Goal: Use online tool/utility: Use online tool/utility

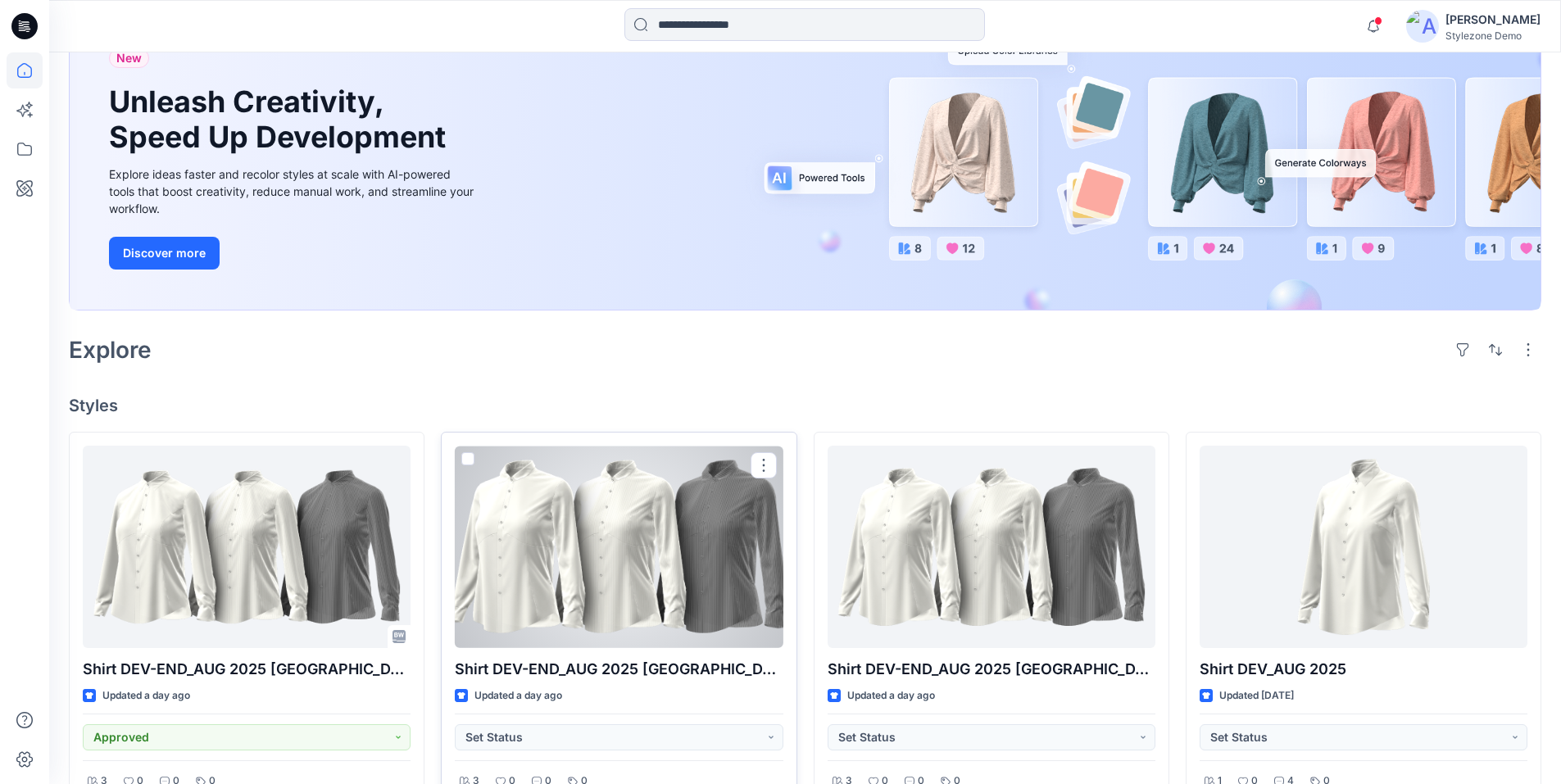
scroll to position [164, 0]
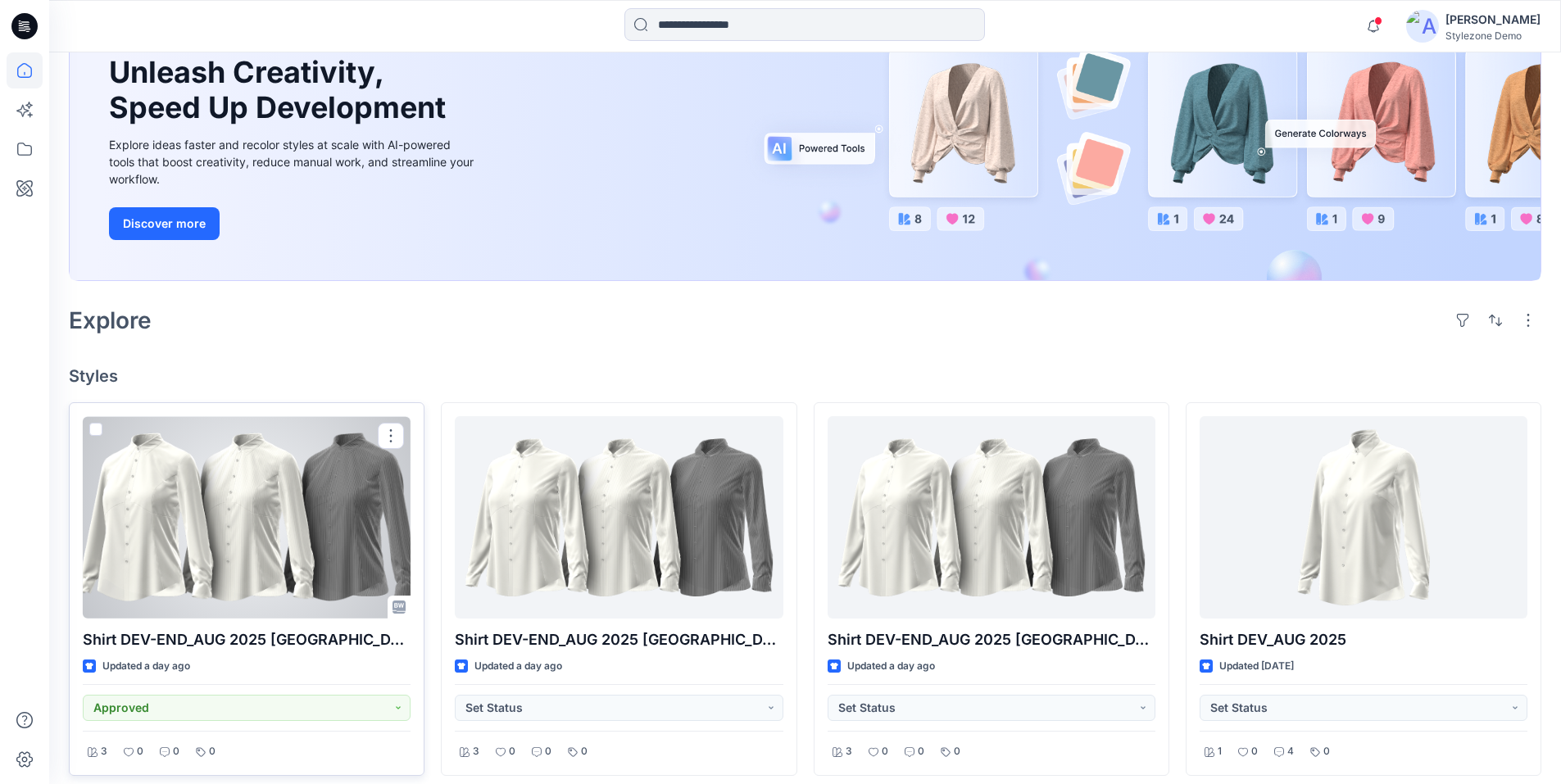
click at [96, 431] on span at bounding box center [95, 428] width 13 height 13
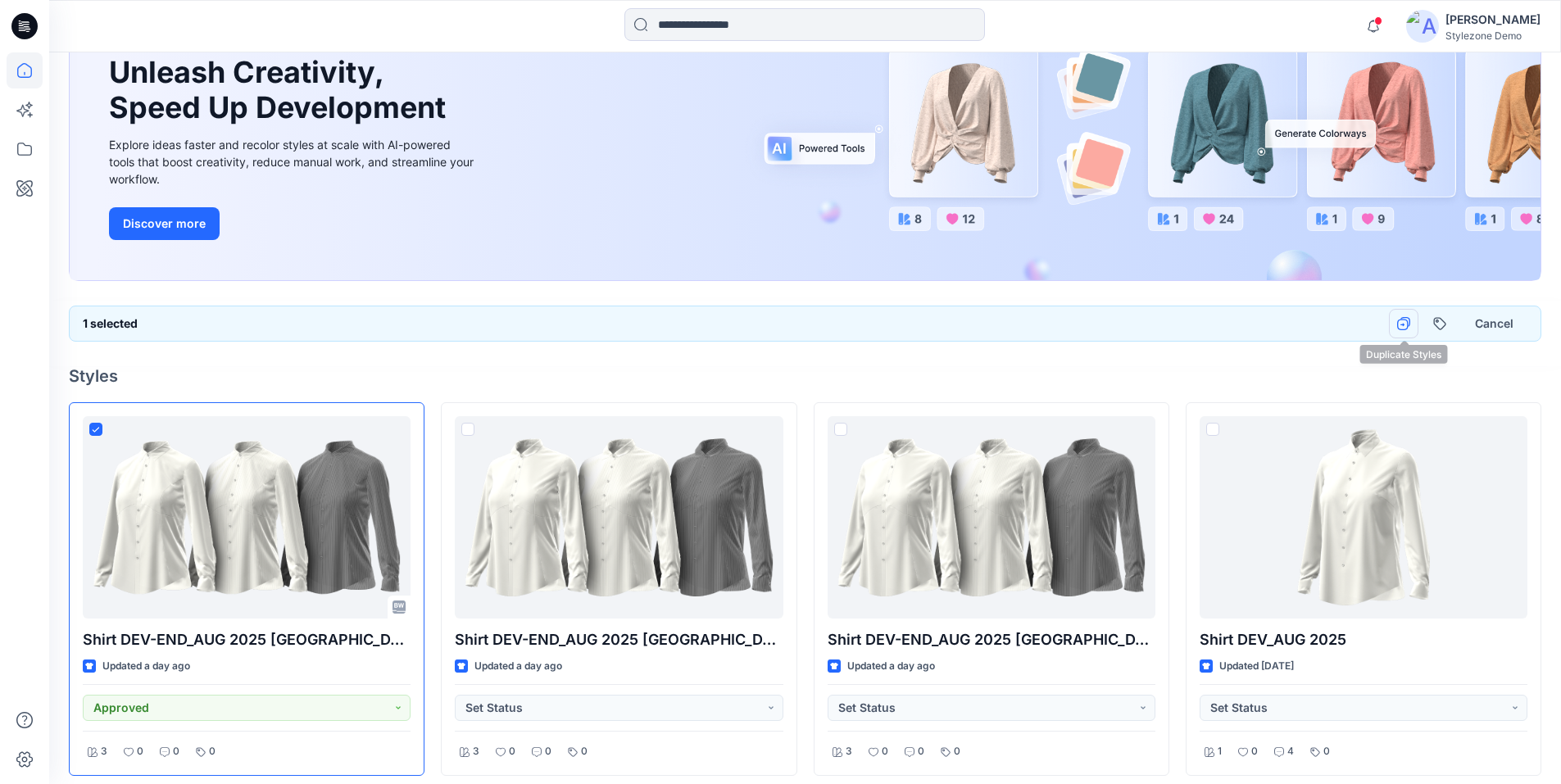
click at [1403, 323] on icon "button" at bounding box center [1402, 325] width 4 height 3
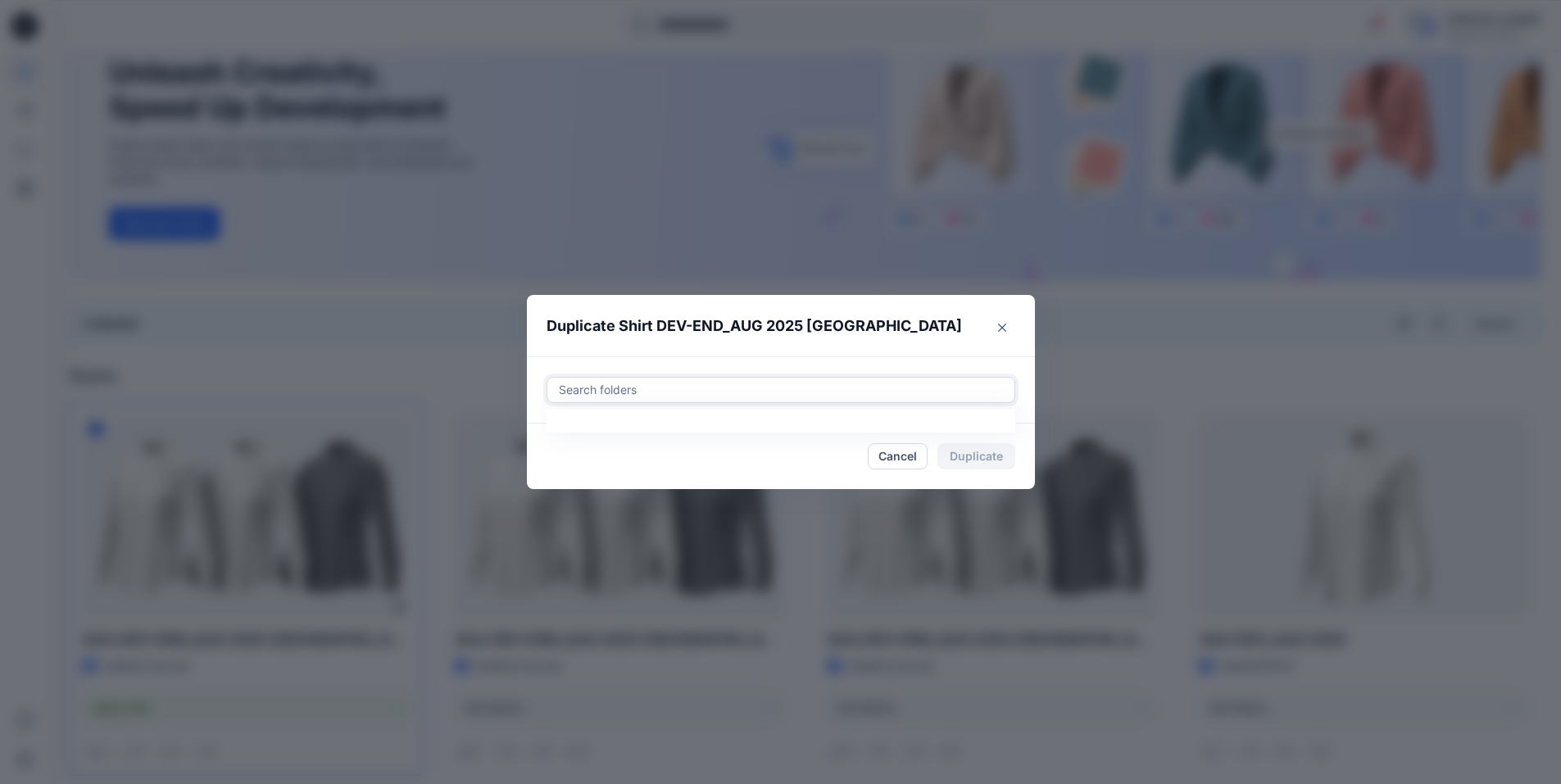
click at [660, 393] on div at bounding box center [780, 389] width 447 height 20
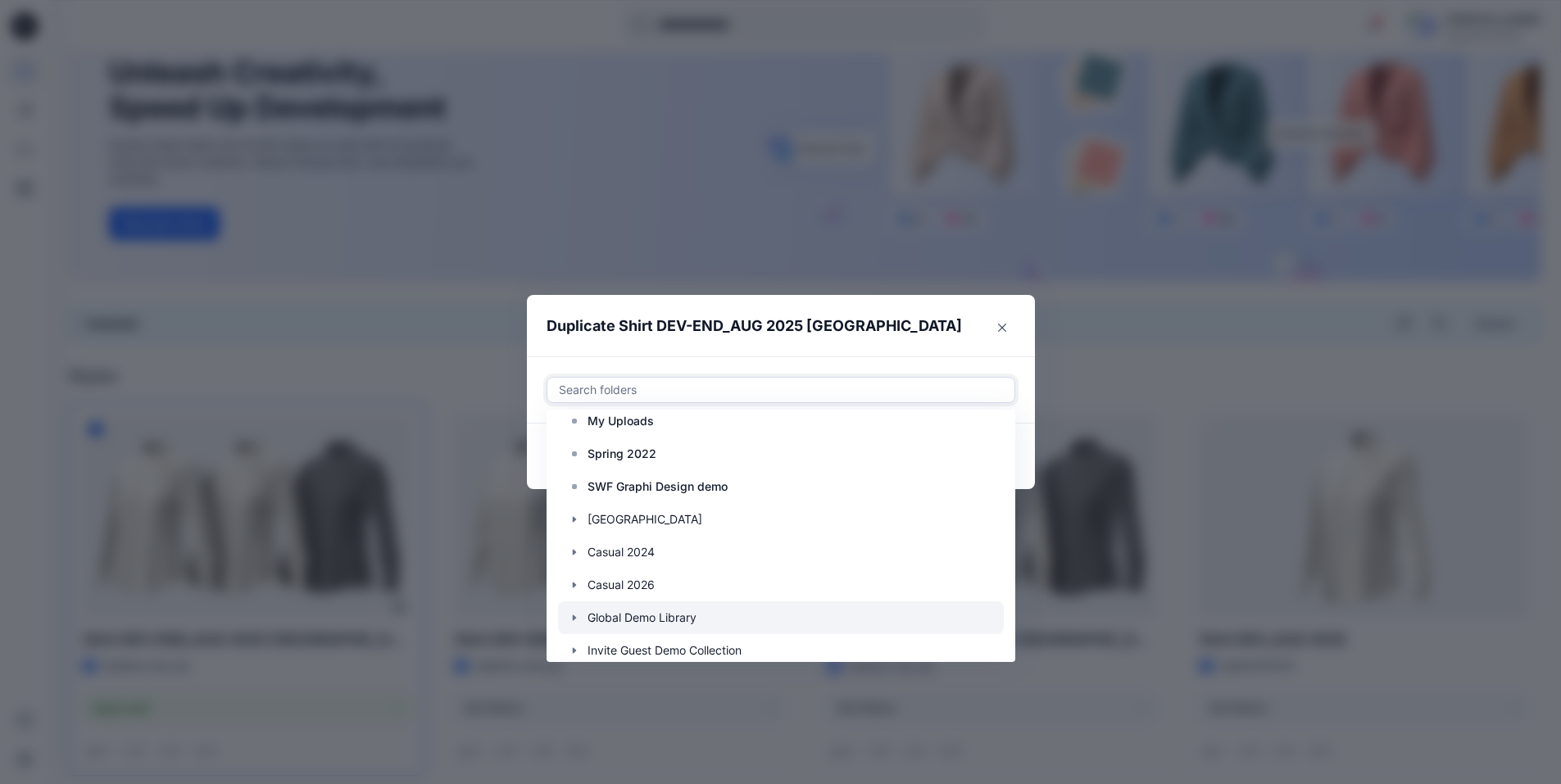
scroll to position [180, 0]
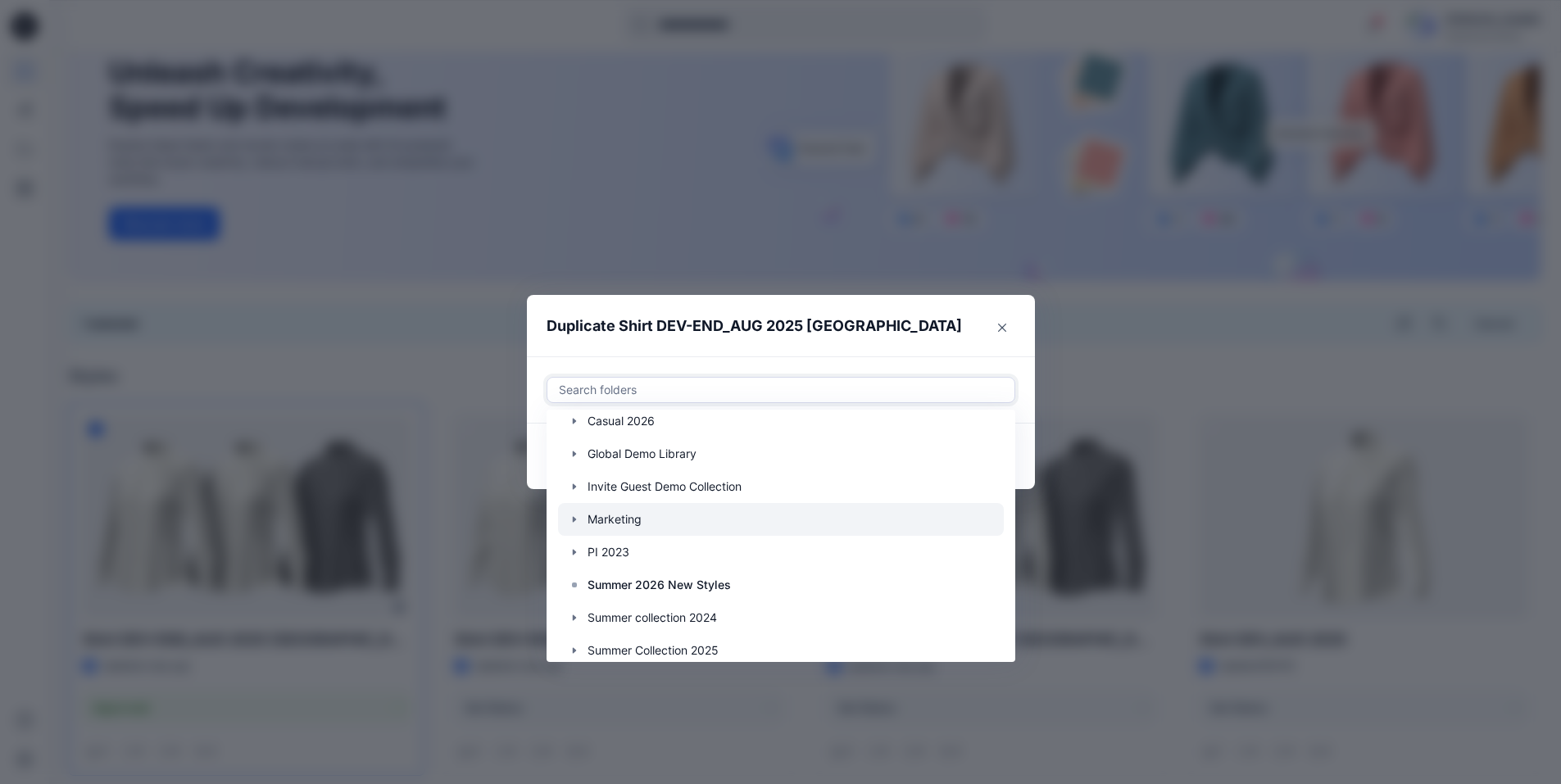
click at [625, 524] on div at bounding box center [780, 519] width 446 height 33
click at [945, 333] on header "Duplicate Shirt DEV-END_AUG 2025 [GEOGRAPHIC_DATA]" at bounding box center [765, 325] width 475 height 62
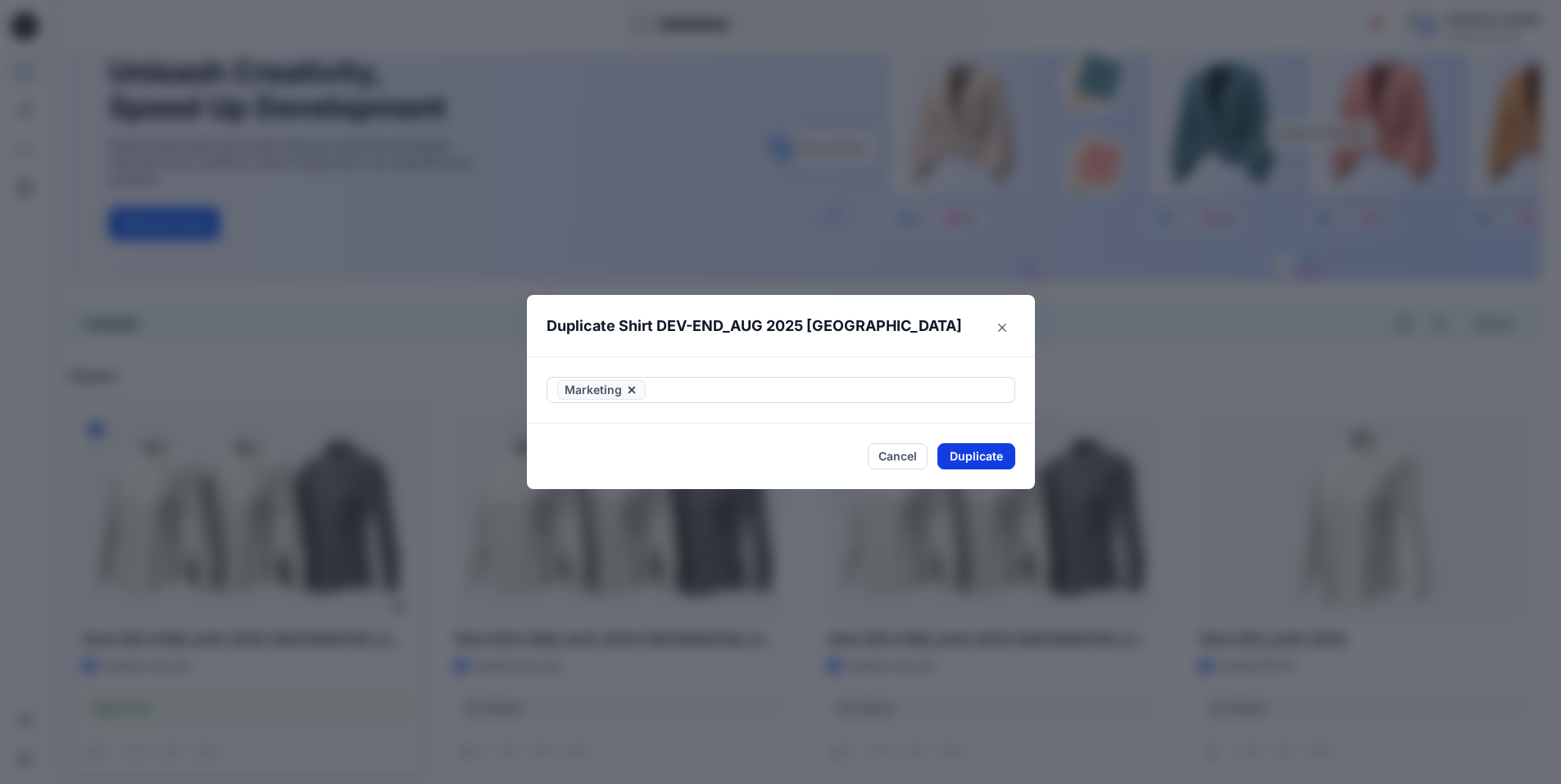
click at [990, 455] on button "Duplicate" at bounding box center [976, 456] width 78 height 26
click at [994, 460] on button "Close" at bounding box center [988, 456] width 53 height 26
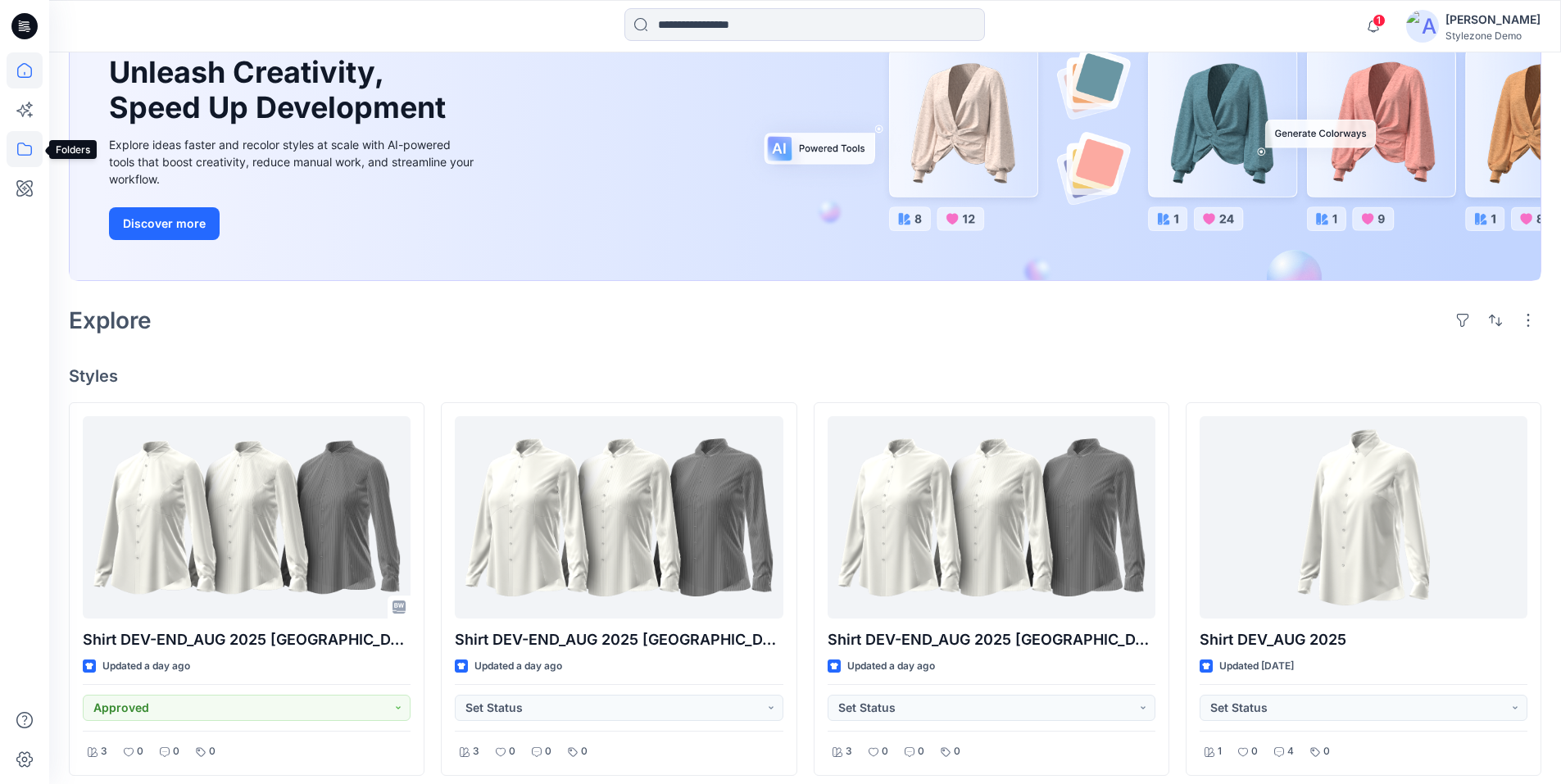
click at [20, 154] on icon at bounding box center [25, 148] width 36 height 36
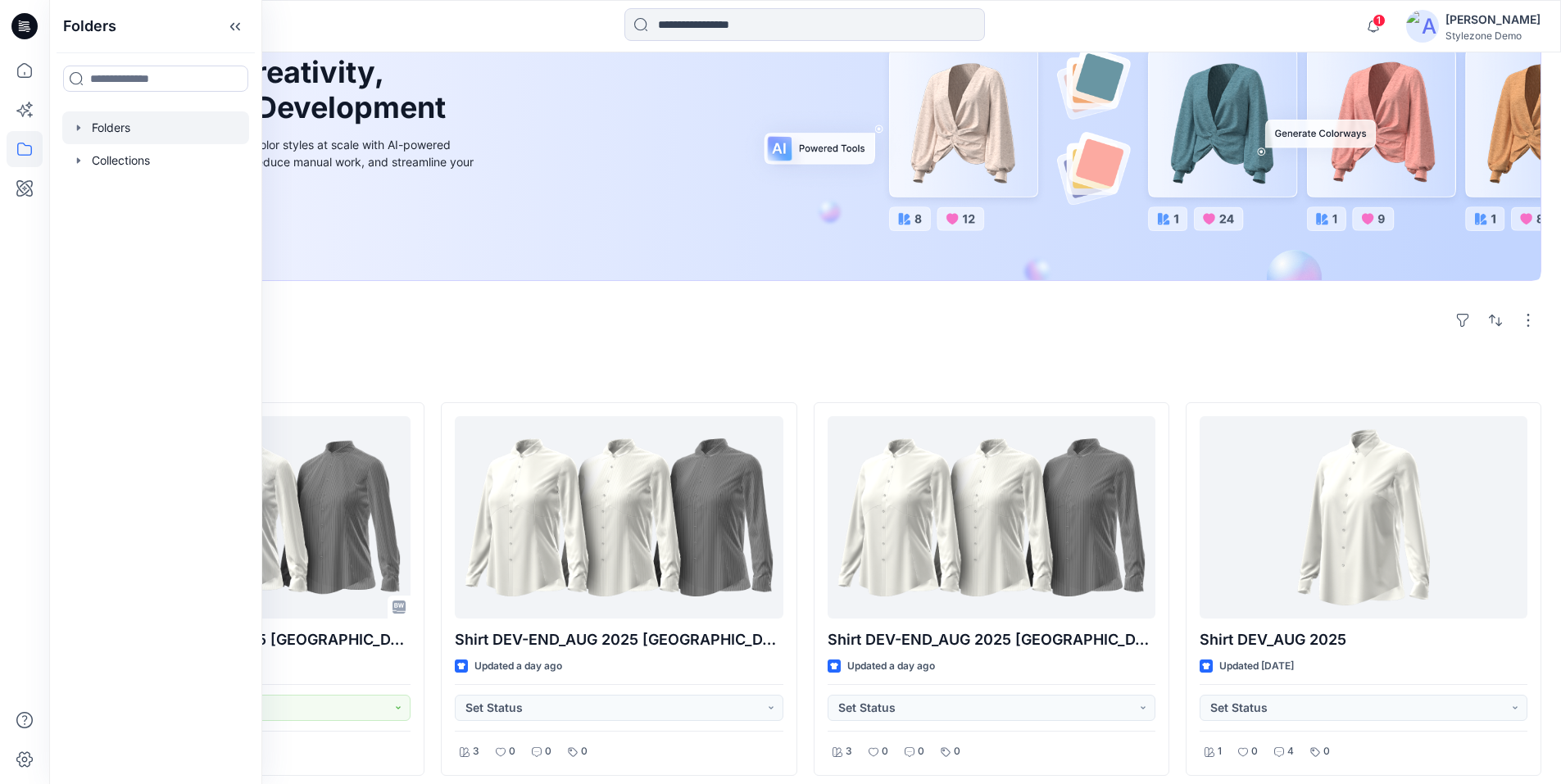
click at [93, 127] on div at bounding box center [155, 127] width 187 height 33
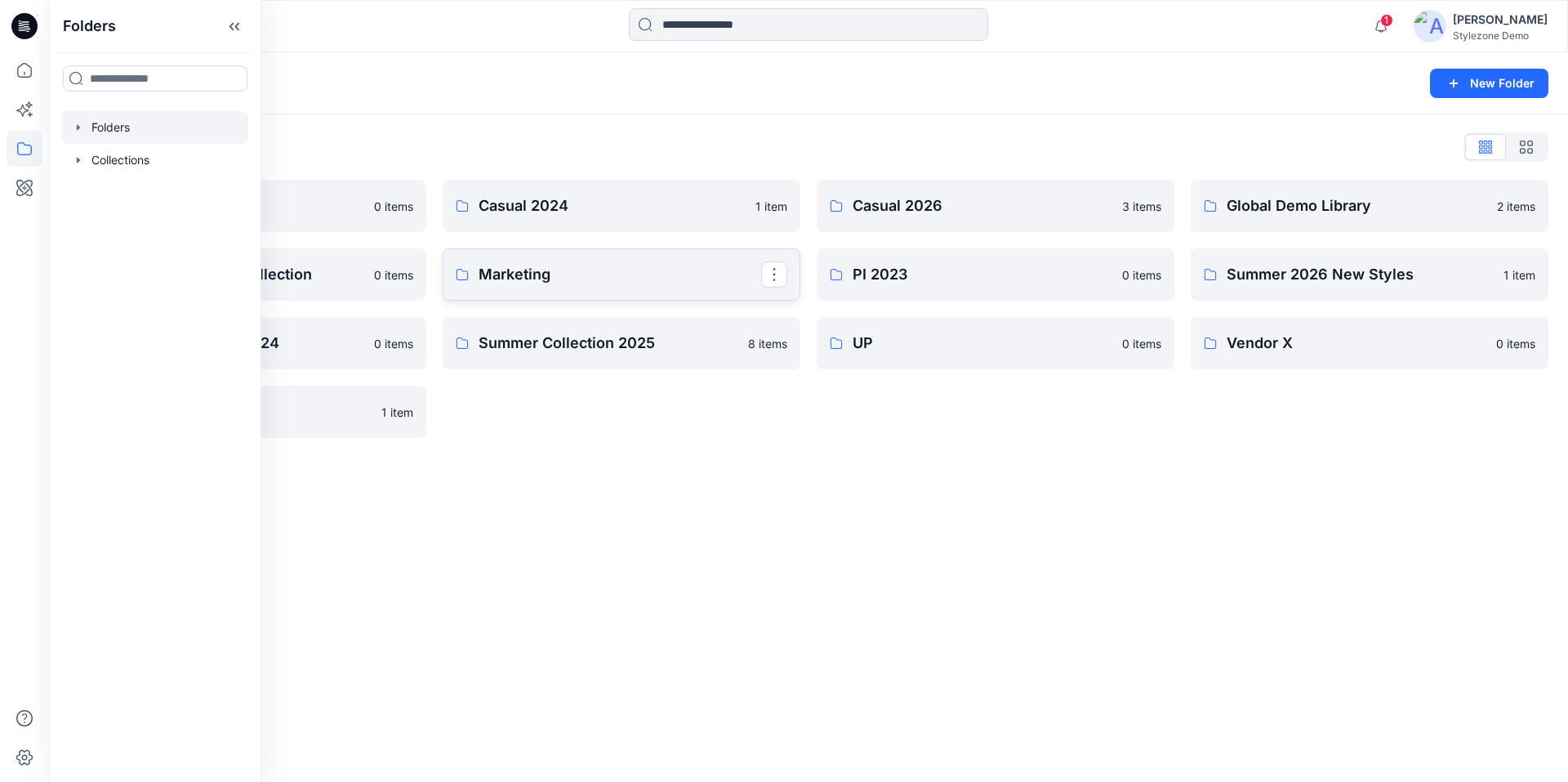
click at [529, 276] on p "Marketing" at bounding box center [620, 274] width 283 height 23
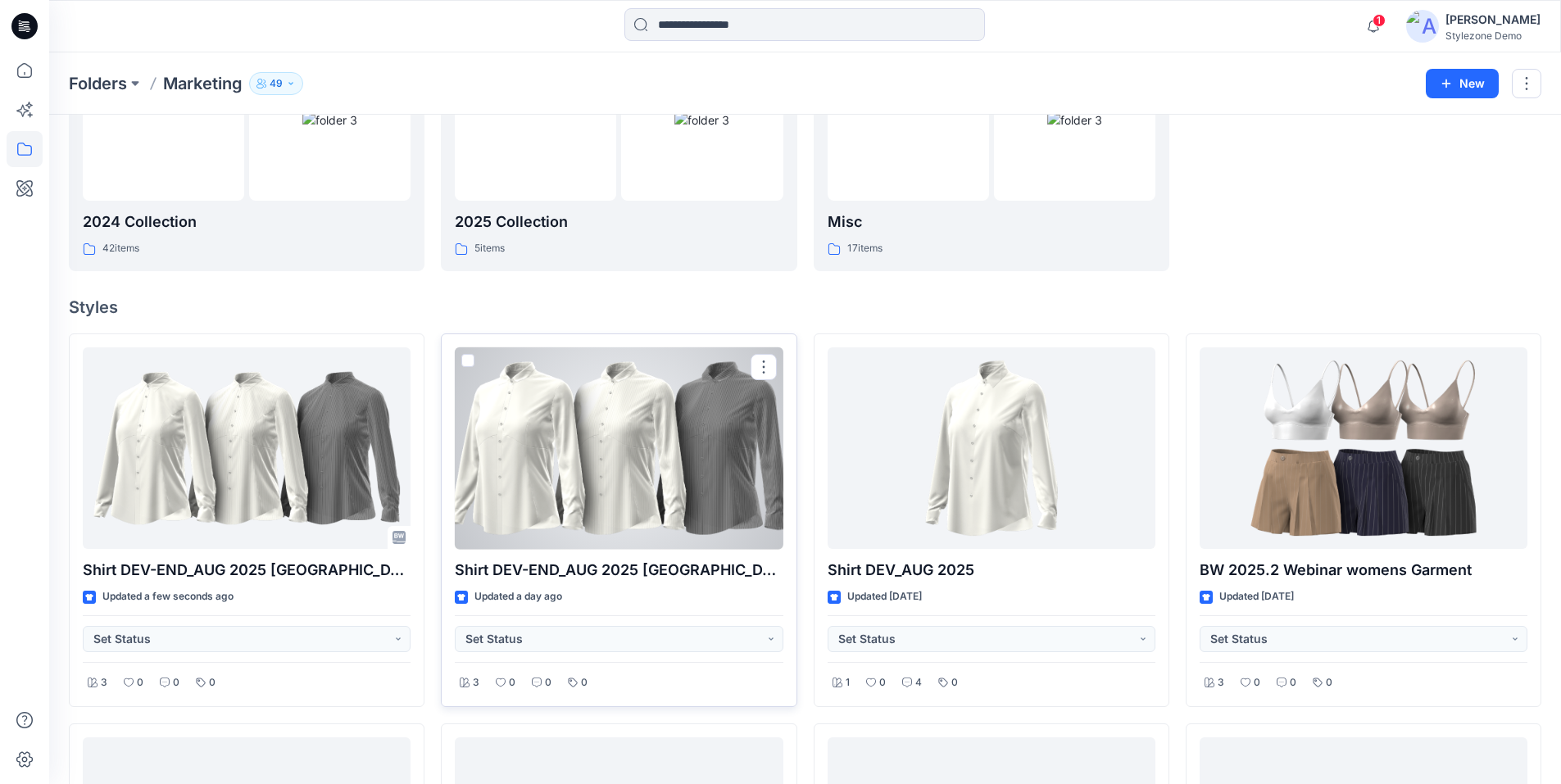
scroll to position [328, 0]
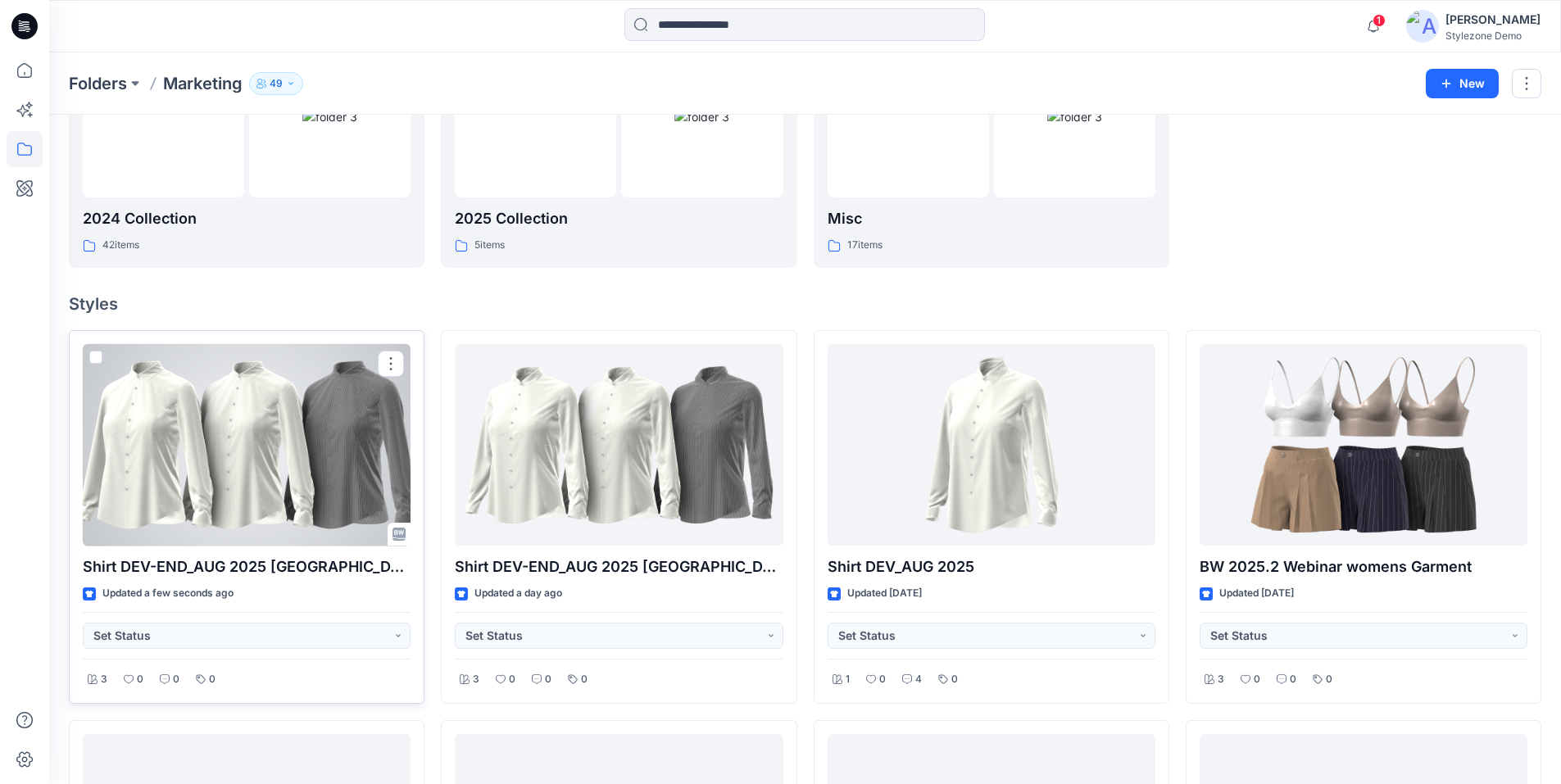
click at [101, 359] on span at bounding box center [95, 356] width 13 height 13
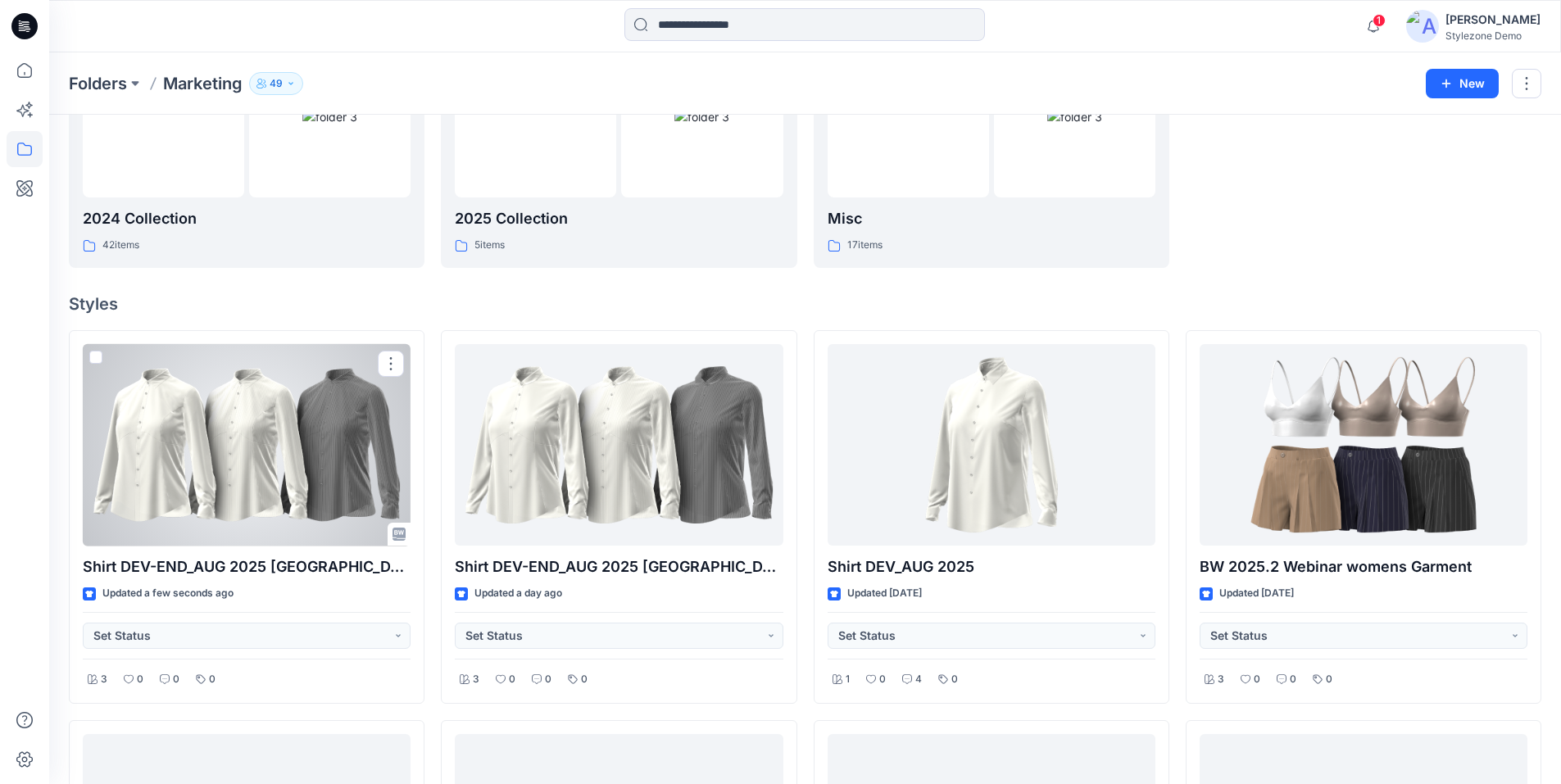
scroll to position [278, 0]
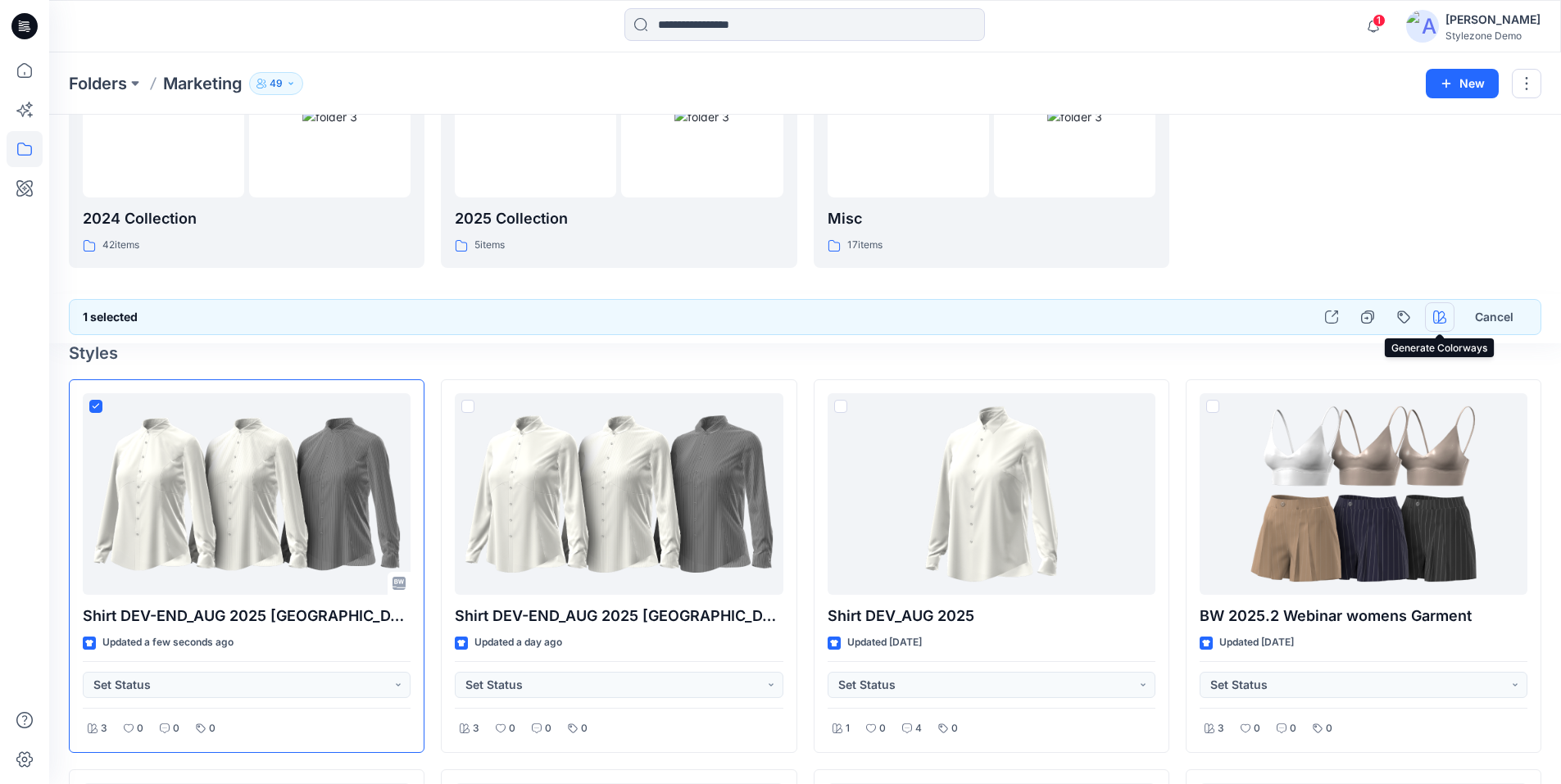
click at [1438, 316] on icon "button" at bounding box center [1439, 316] width 13 height 13
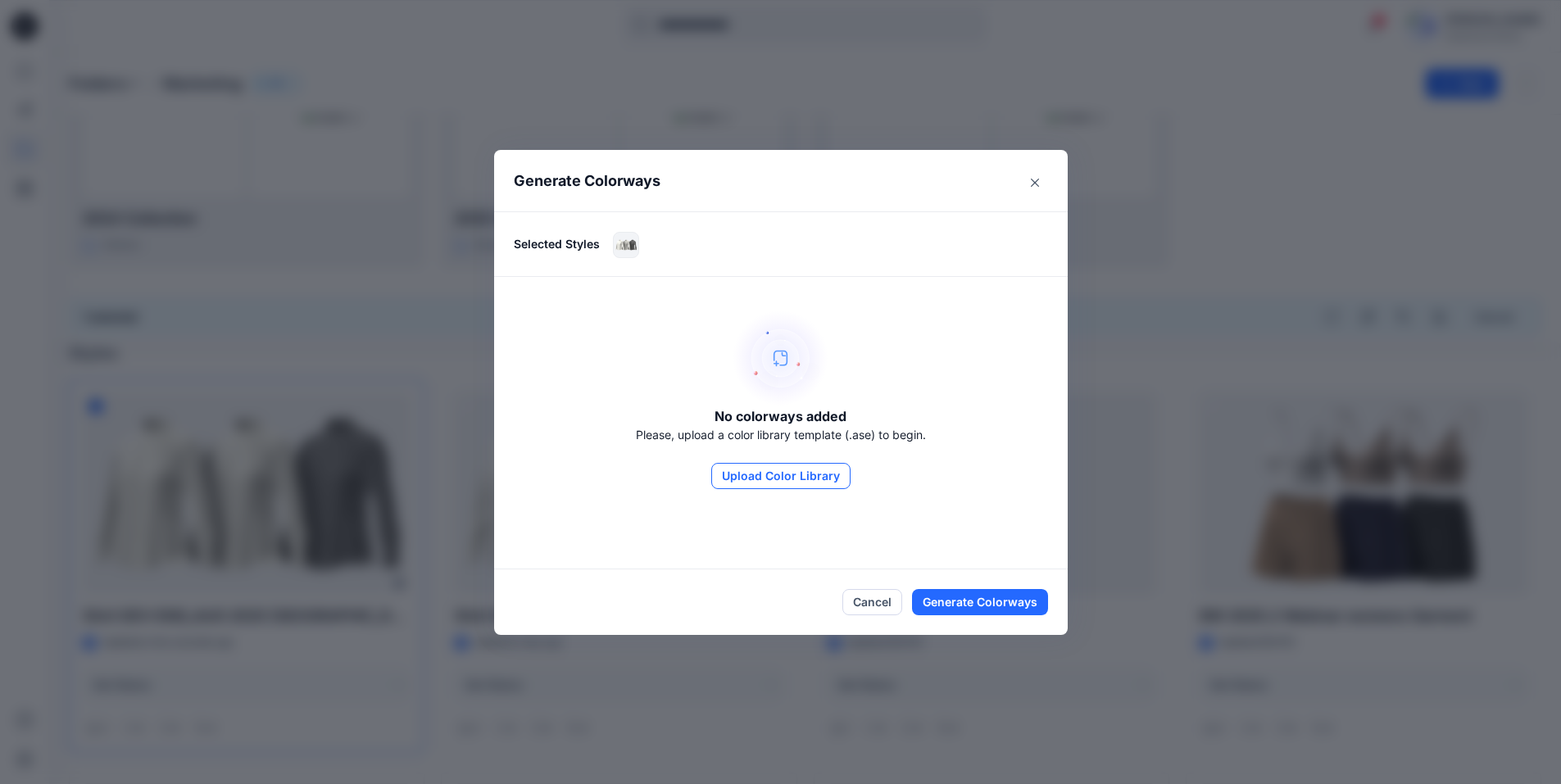
click at [793, 482] on button "Upload Color Library" at bounding box center [781, 475] width 139 height 26
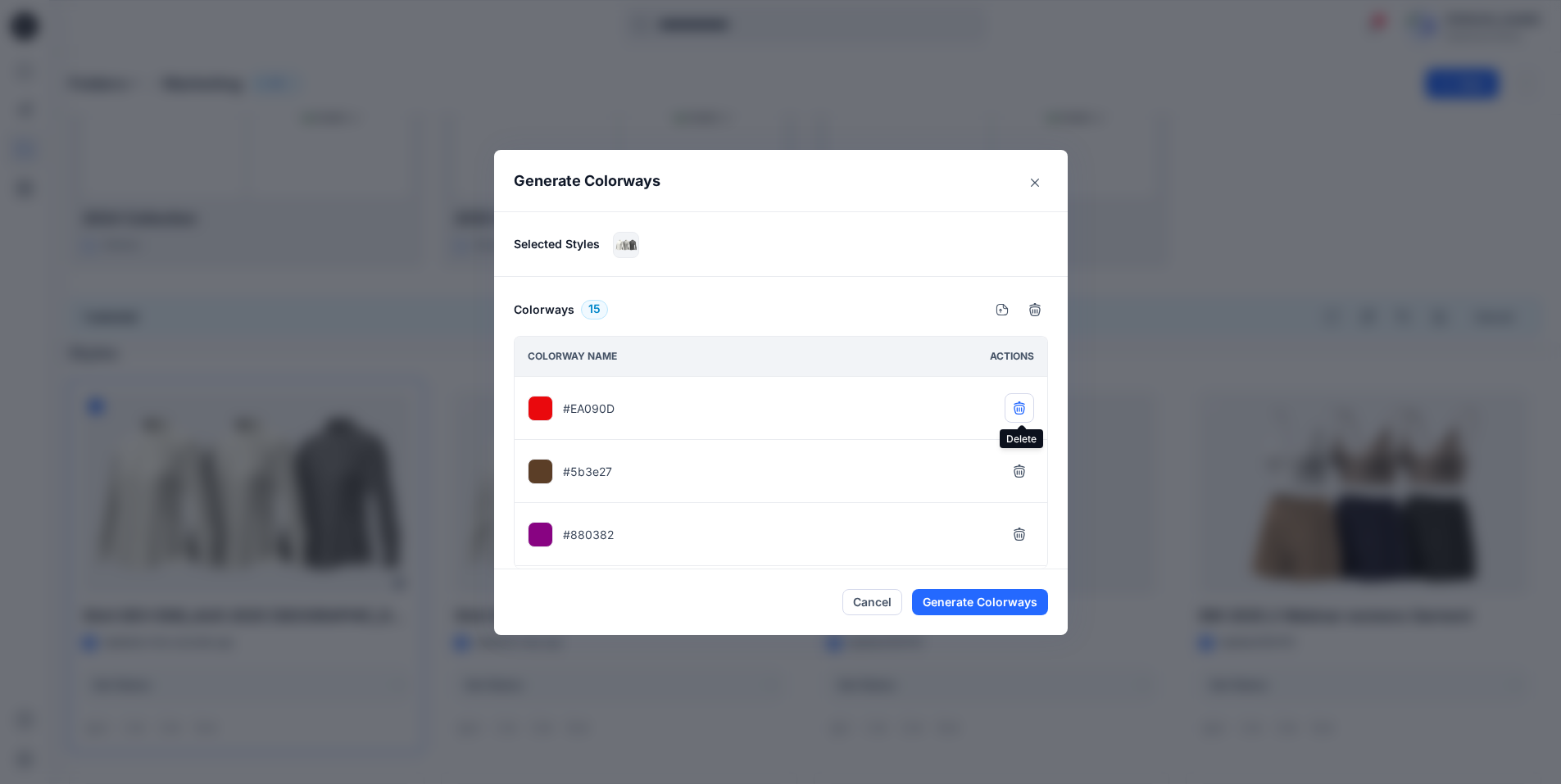
click at [1025, 410] on icon "button" at bounding box center [1019, 406] width 11 height 11
click at [1019, 471] on icon "button" at bounding box center [1019, 469] width 11 height 11
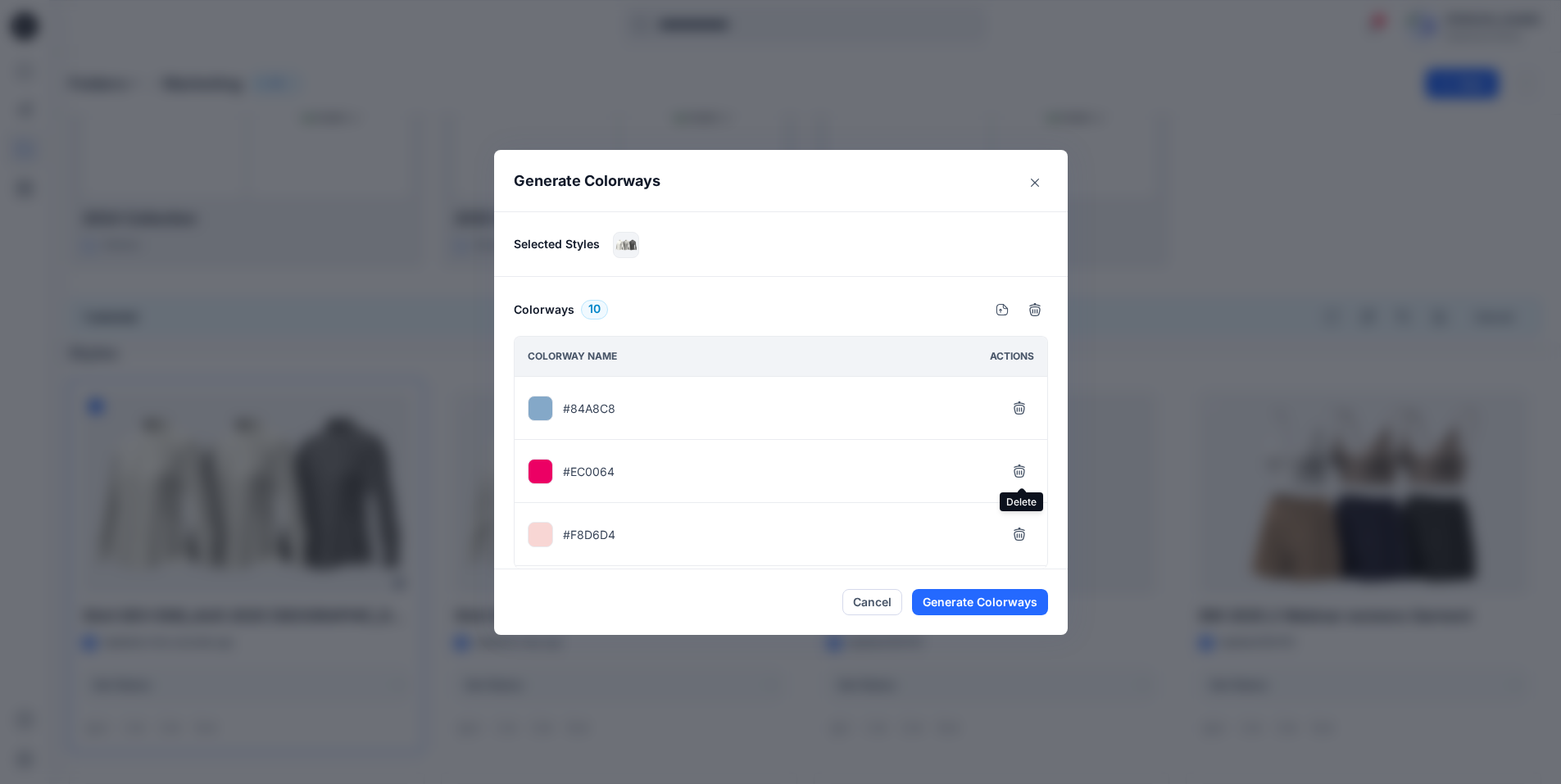
click at [1019, 471] on icon "button" at bounding box center [1019, 469] width 11 height 11
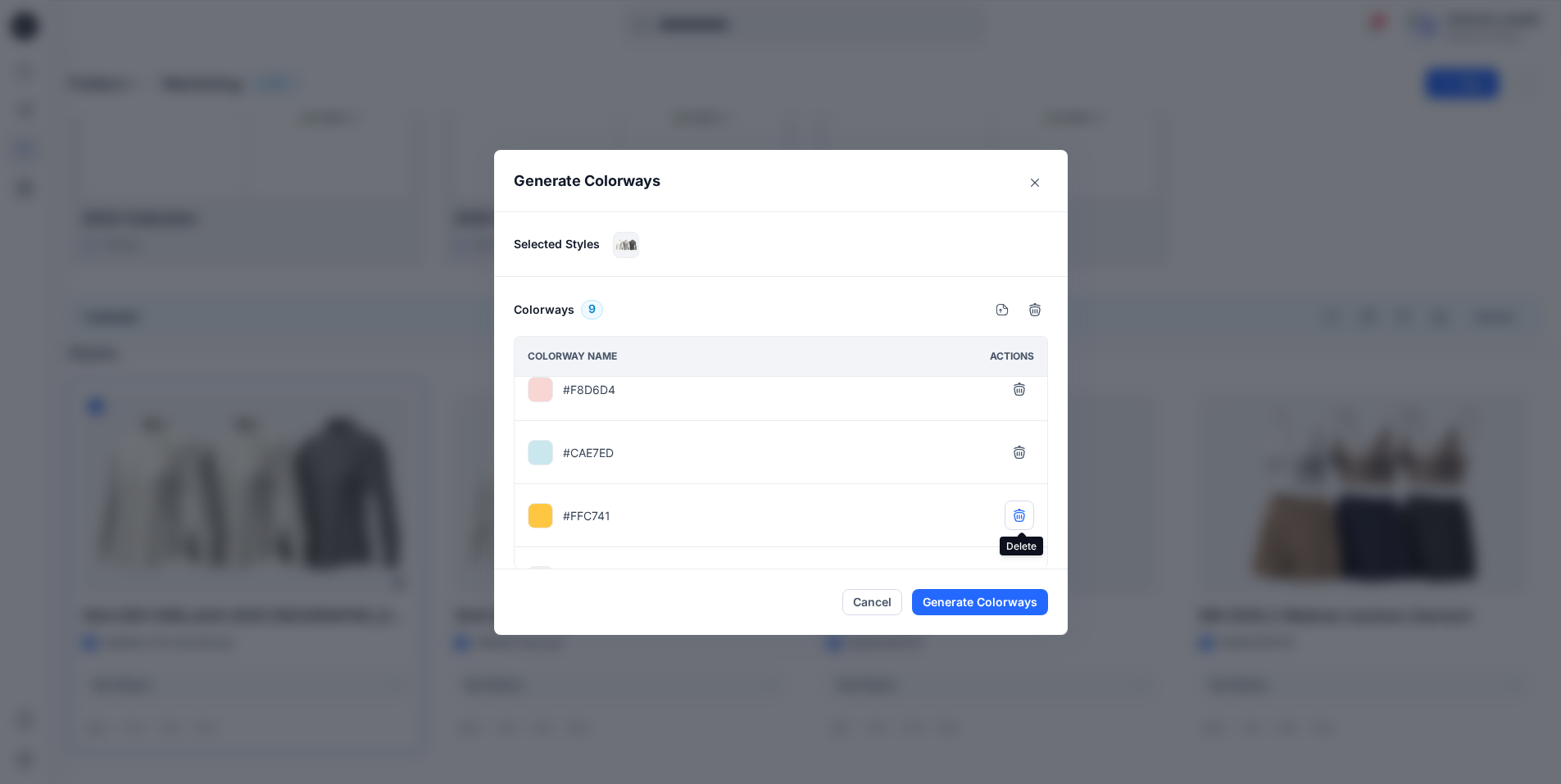
click at [1023, 508] on icon "button" at bounding box center [1019, 514] width 13 height 13
click at [1023, 492] on icon "button" at bounding box center [1019, 496] width 13 height 13
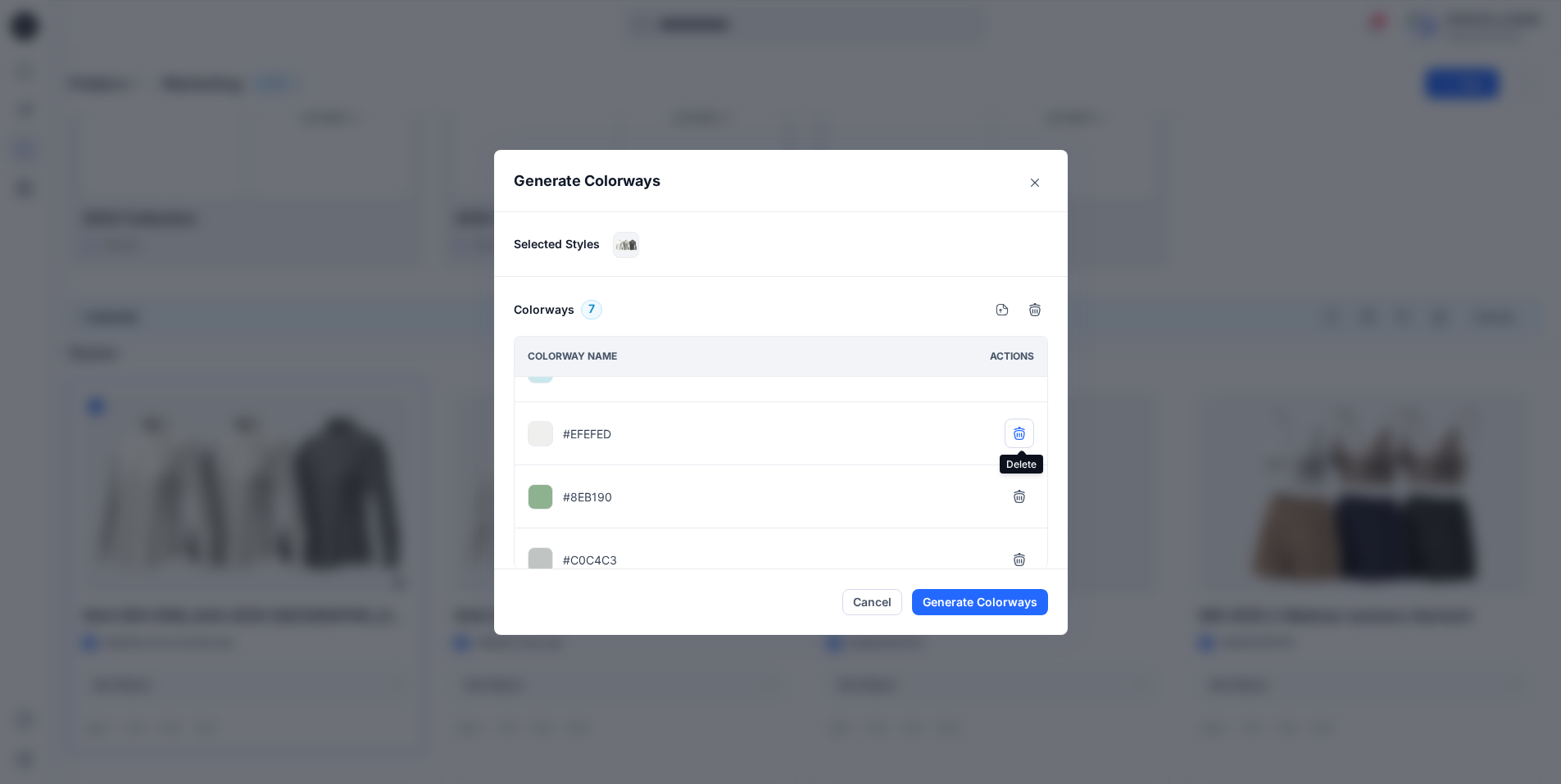
click at [1024, 434] on icon "button" at bounding box center [1019, 433] width 13 height 13
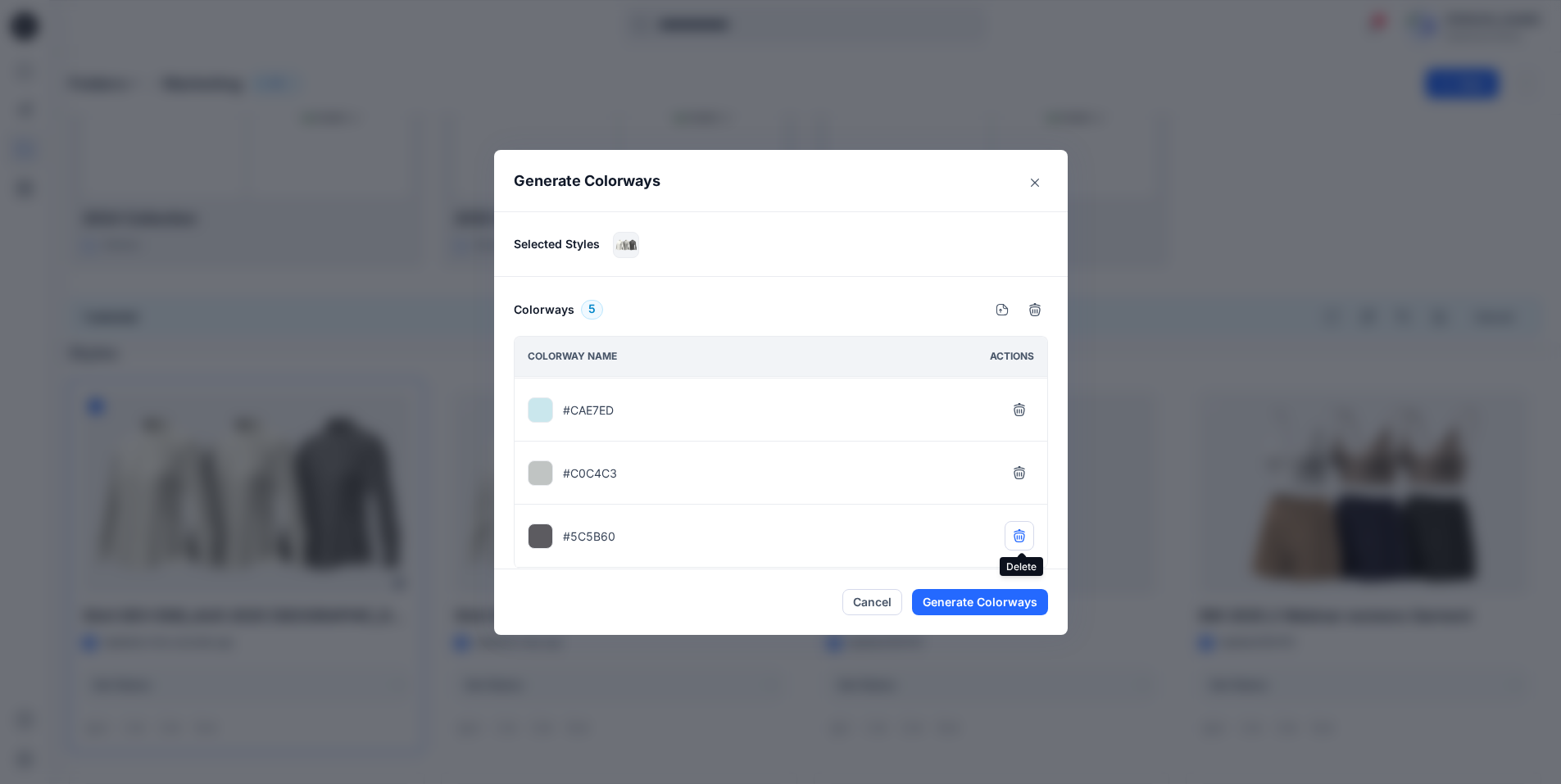
click at [1019, 540] on icon "button" at bounding box center [1019, 535] width 13 height 13
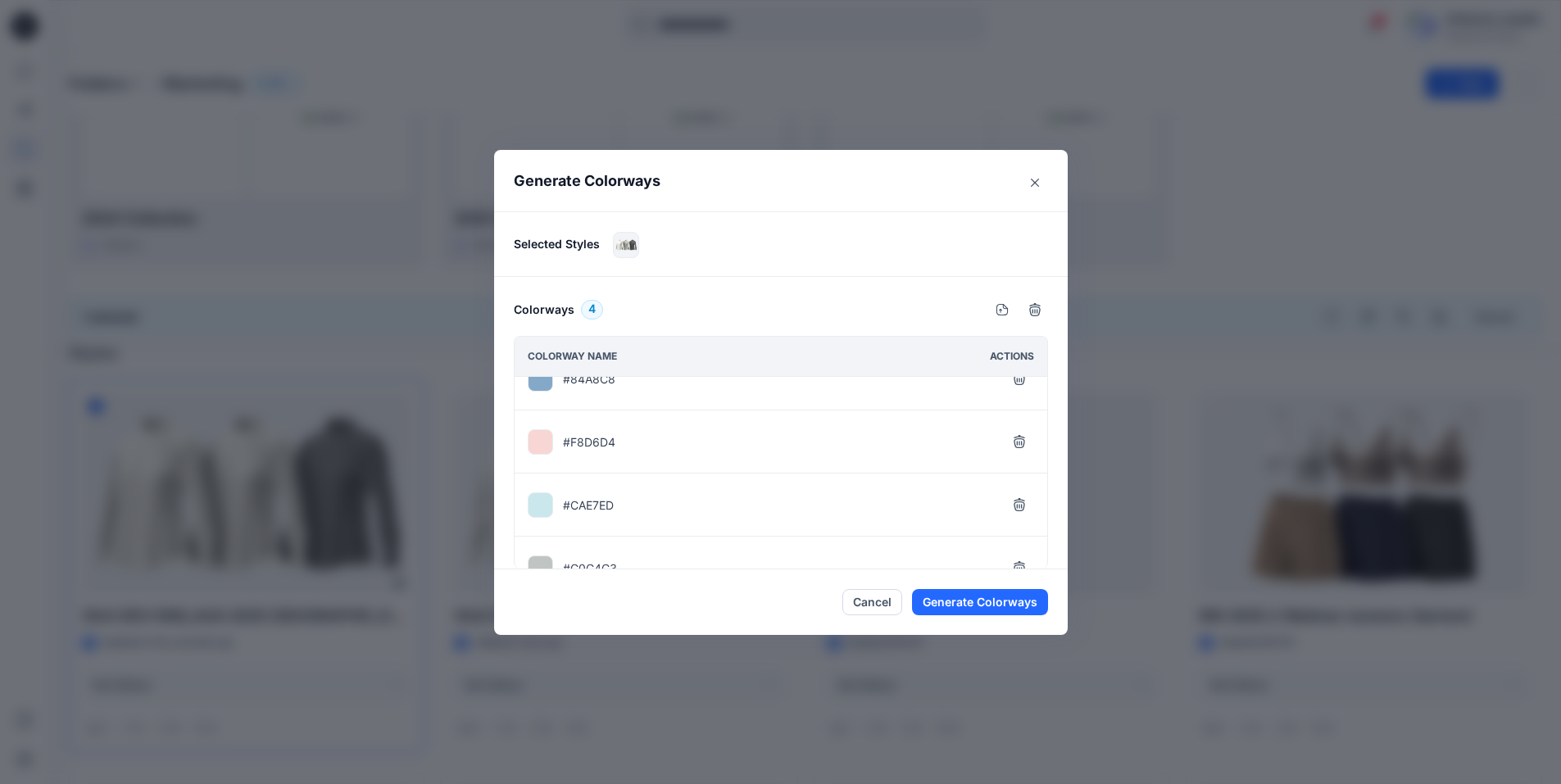
scroll to position [0, 0]
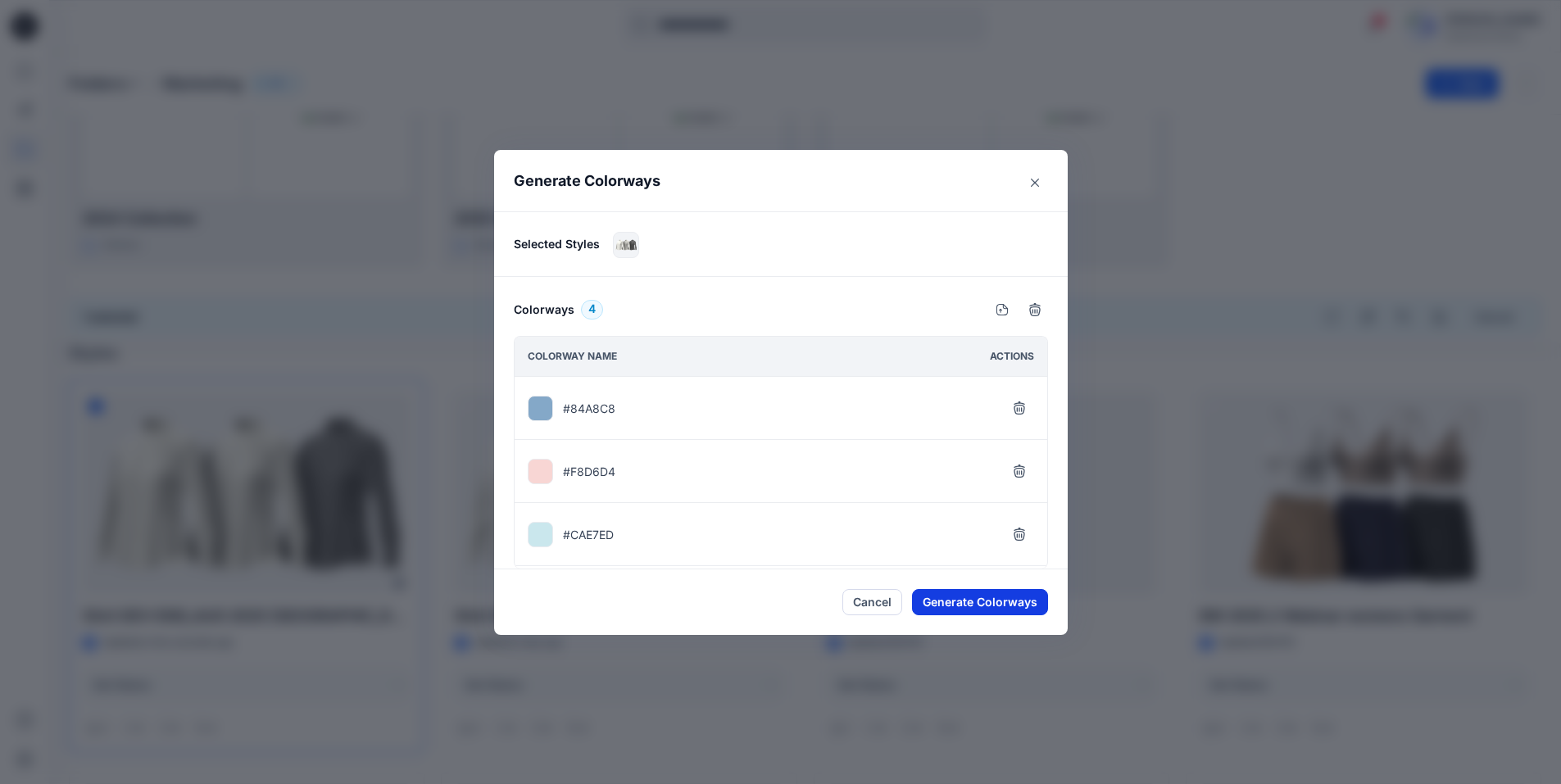
click at [993, 613] on button "Generate Colorways" at bounding box center [980, 602] width 136 height 26
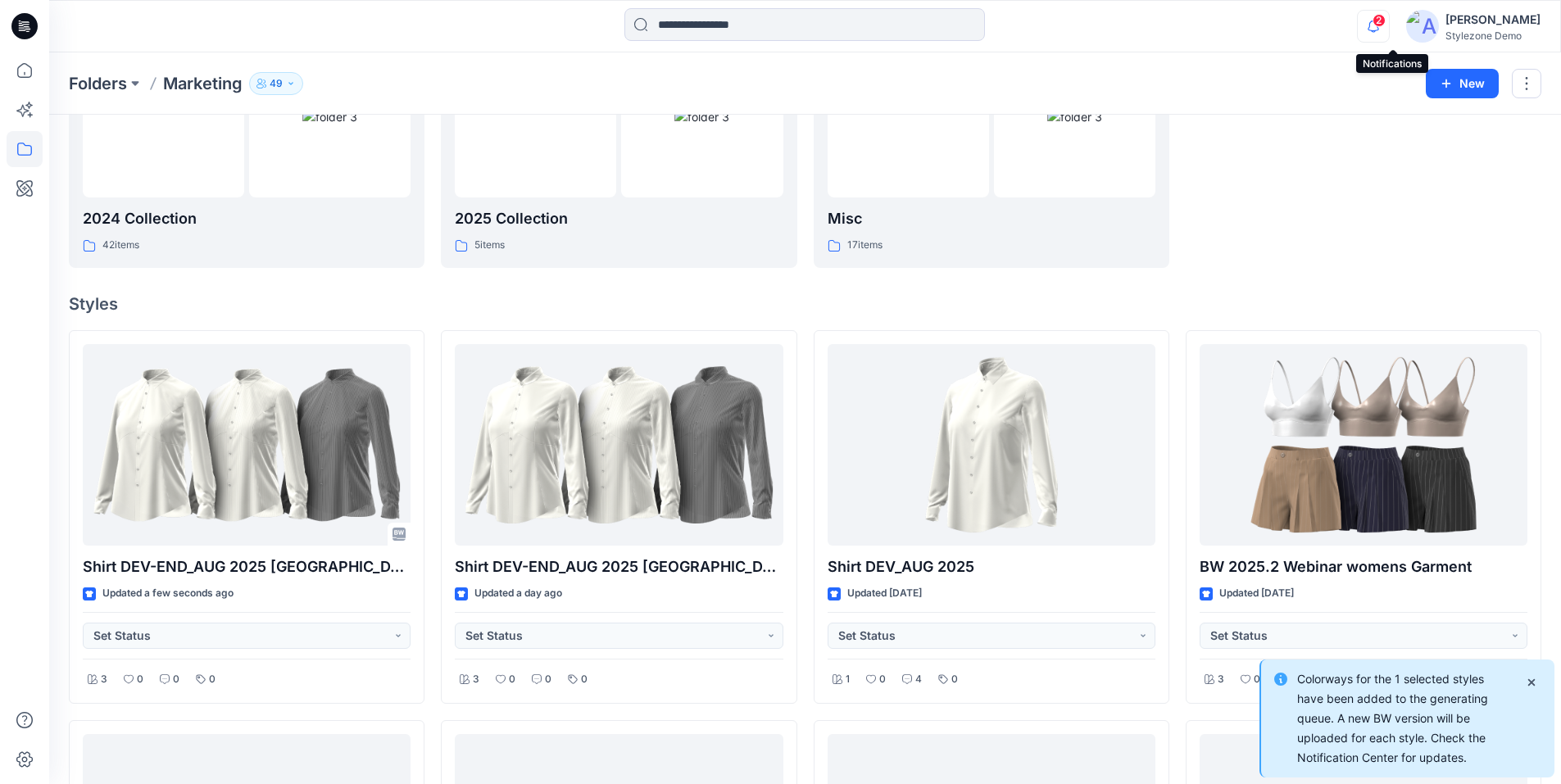
click at [1389, 30] on icon "button" at bounding box center [1373, 26] width 31 height 33
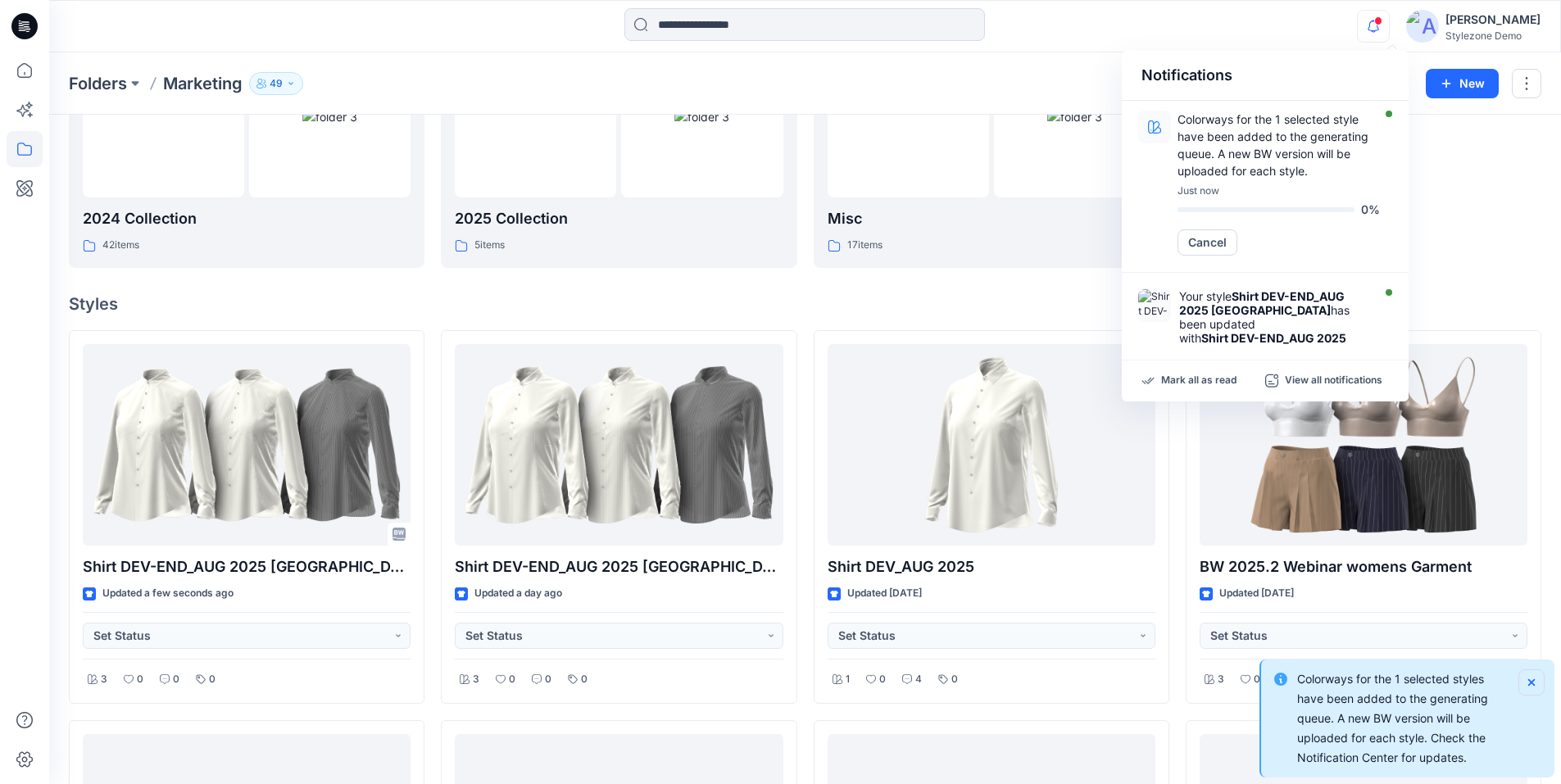
click at [1533, 682] on icon "Notifications-bottom-right" at bounding box center [1530, 681] width 13 height 13
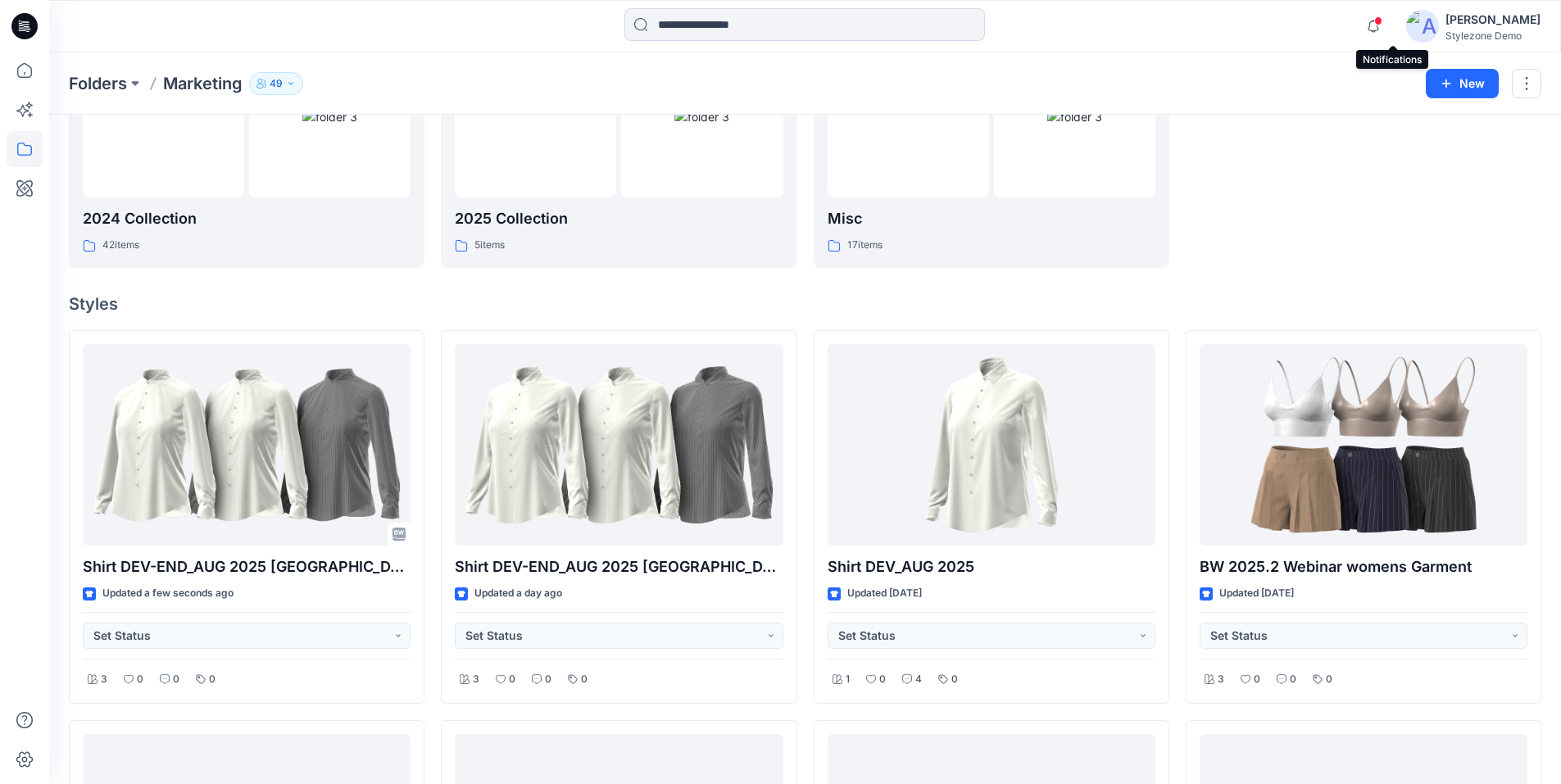
click at [1382, 22] on span at bounding box center [1379, 20] width 8 height 9
